Goal: Information Seeking & Learning: Learn about a topic

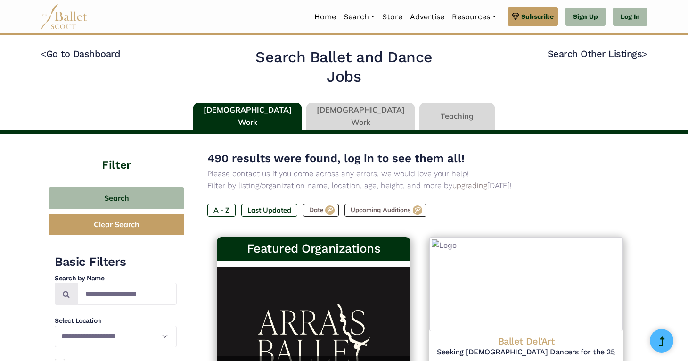
type input "******"
type input "*****"
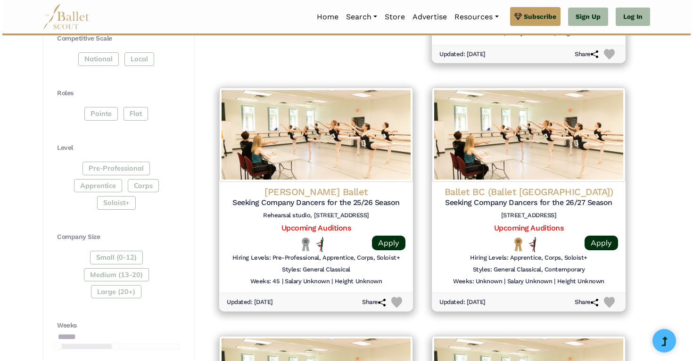
scroll to position [414, 0]
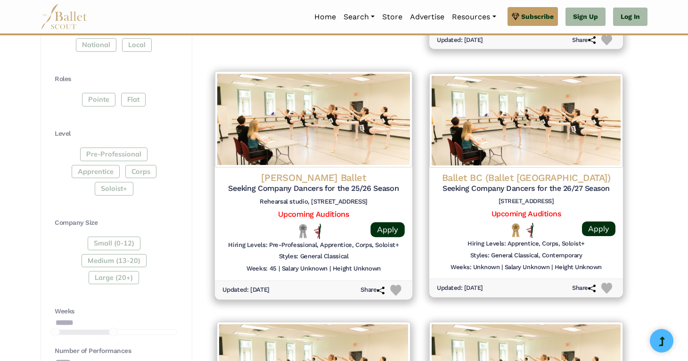
click at [346, 132] on img at bounding box center [313, 119] width 197 height 96
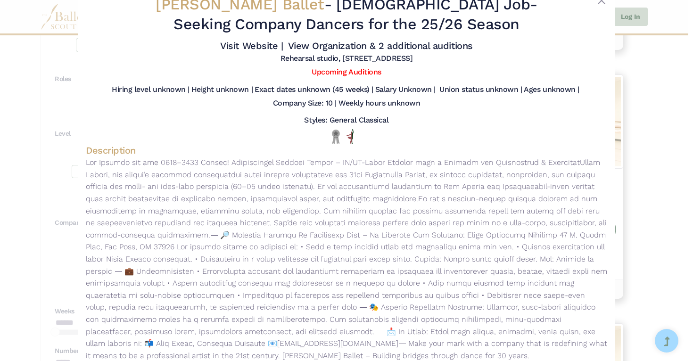
scroll to position [0, 0]
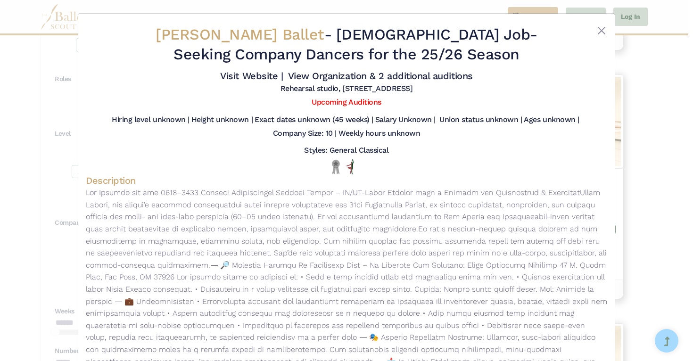
click at [651, 119] on div "Roxey Ballet - Full Time Job - Seeking Company Dancers for the 25/26 Season Vis…" at bounding box center [346, 180] width 693 height 361
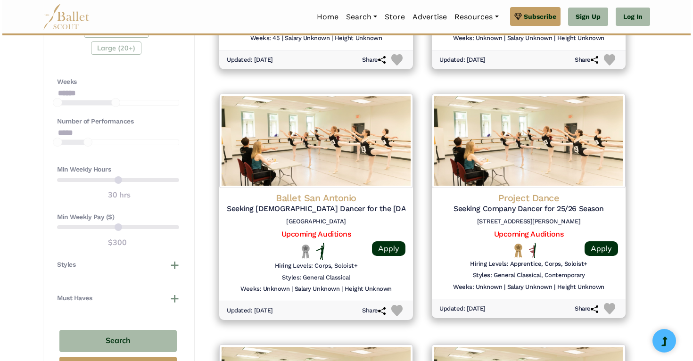
scroll to position [645, 0]
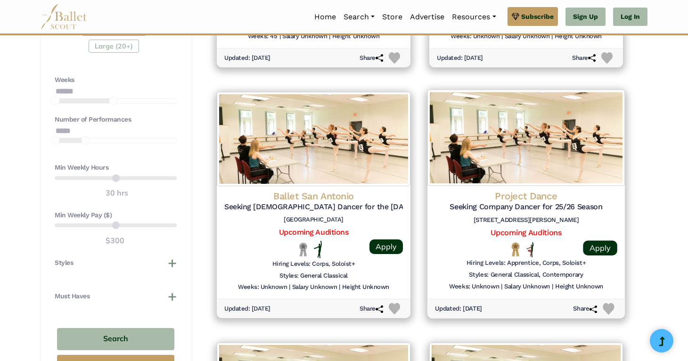
click at [575, 149] on img at bounding box center [525, 138] width 197 height 96
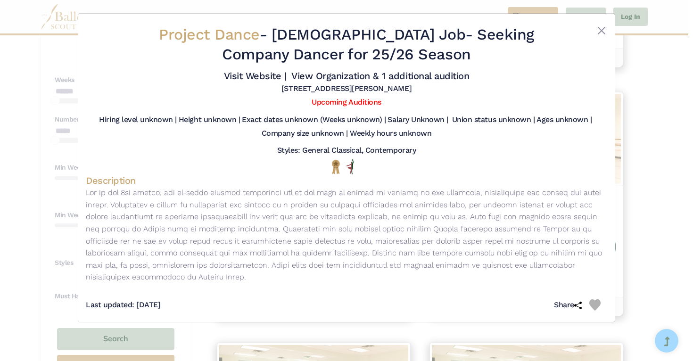
click at [652, 155] on div "Project Dance - Full Time Job - Seeking Company Dancer for 25/26 Season Visit W…" at bounding box center [346, 180] width 693 height 361
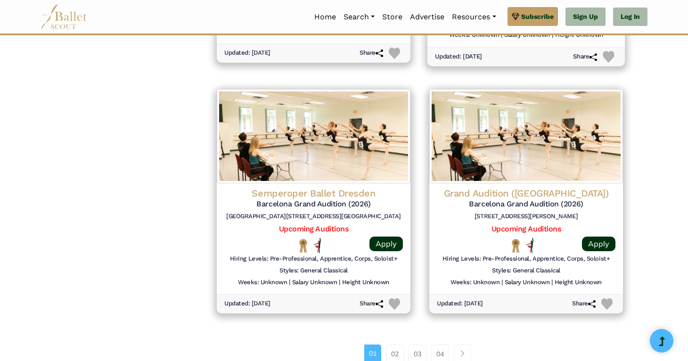
scroll to position [1318, 0]
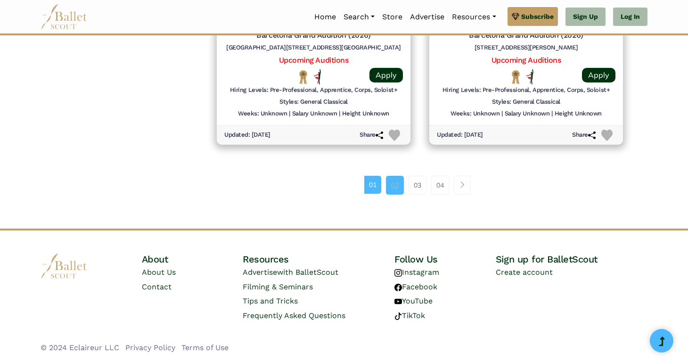
click at [391, 181] on link "02" at bounding box center [395, 185] width 18 height 19
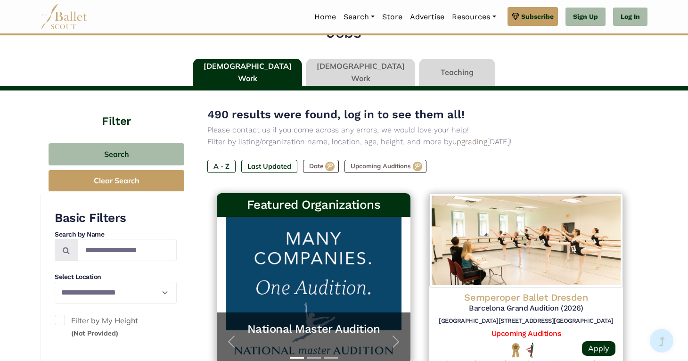
scroll to position [45, 0]
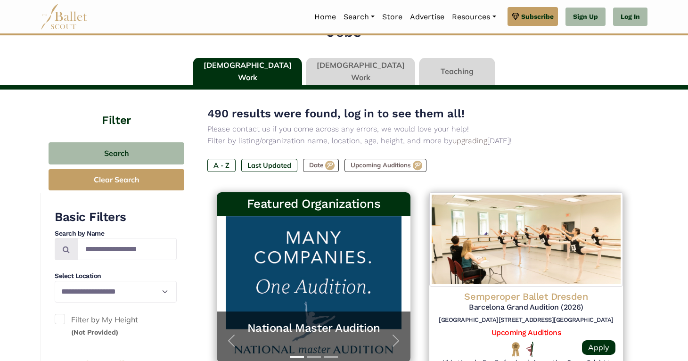
click at [339, 75] on link at bounding box center [360, 71] width 109 height 27
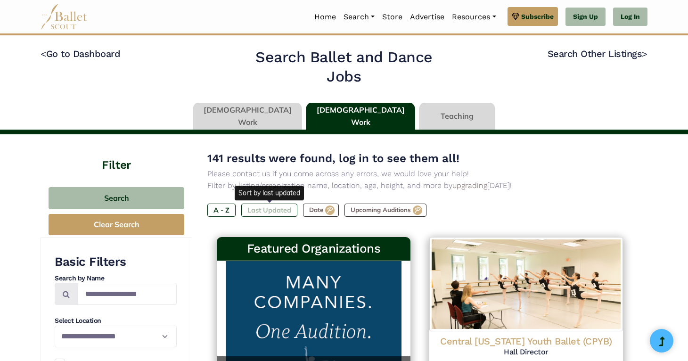
click at [269, 212] on label "Last Updated" at bounding box center [269, 210] width 56 height 13
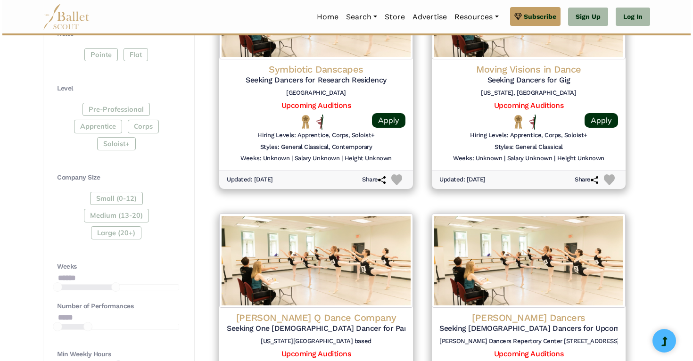
scroll to position [342, 0]
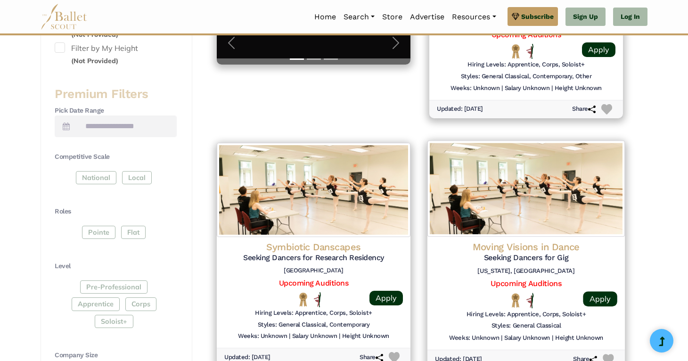
click at [557, 171] on img at bounding box center [525, 188] width 197 height 96
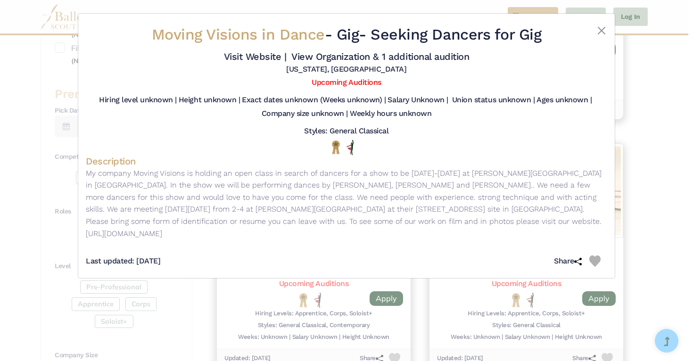
click at [648, 107] on div "Moving Visions in Dance - Gig - Seeking Dancers for Gig Visit Website | View Or…" at bounding box center [346, 180] width 693 height 361
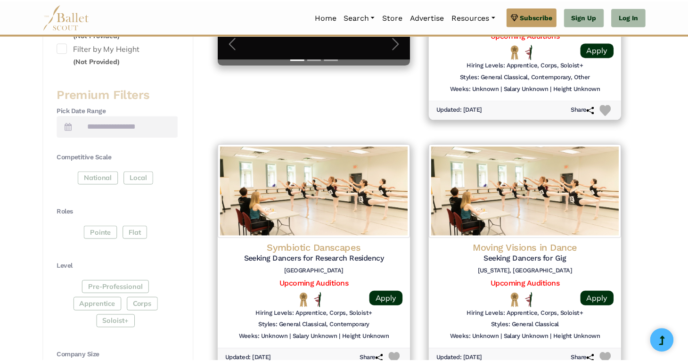
scroll to position [496, 0]
